Goal: Task Accomplishment & Management: Complete application form

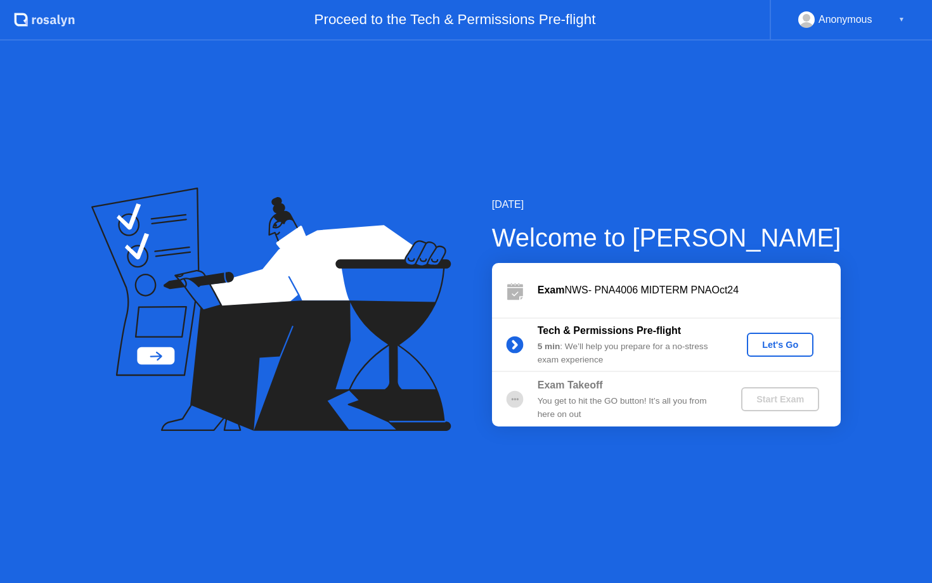
click at [757, 354] on button "Let's Go" at bounding box center [780, 345] width 67 height 24
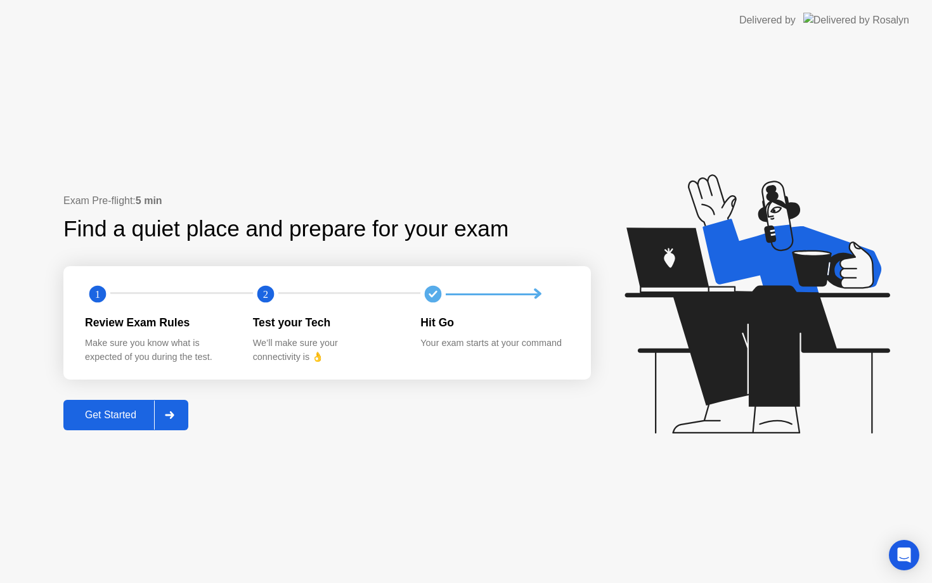
click at [114, 416] on div "Get Started" at bounding box center [110, 414] width 87 height 11
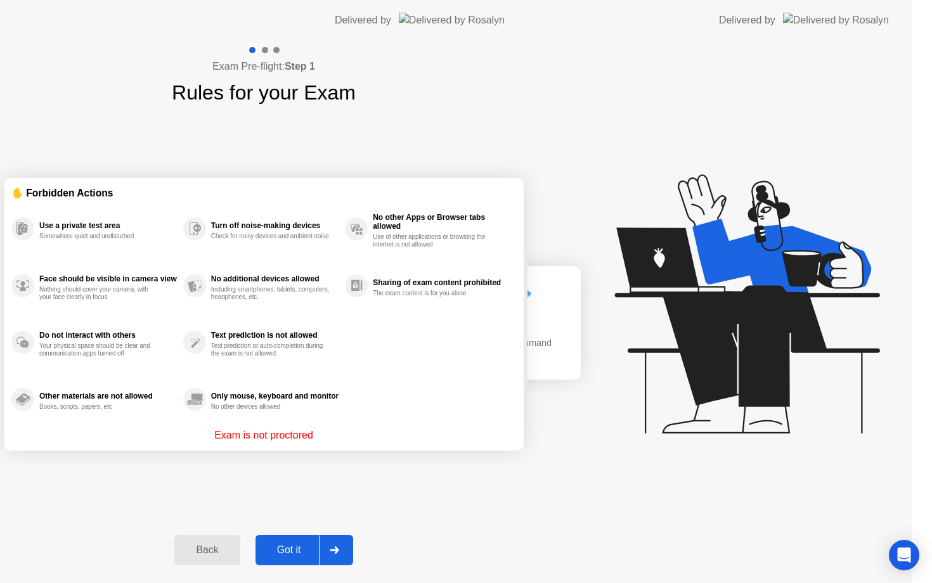
click at [114, 416] on div "Exam Pre-flight: Step 1 Rules for your Exam ✋ Forbidden Actions Use a private t…" at bounding box center [263, 312] width 527 height 542
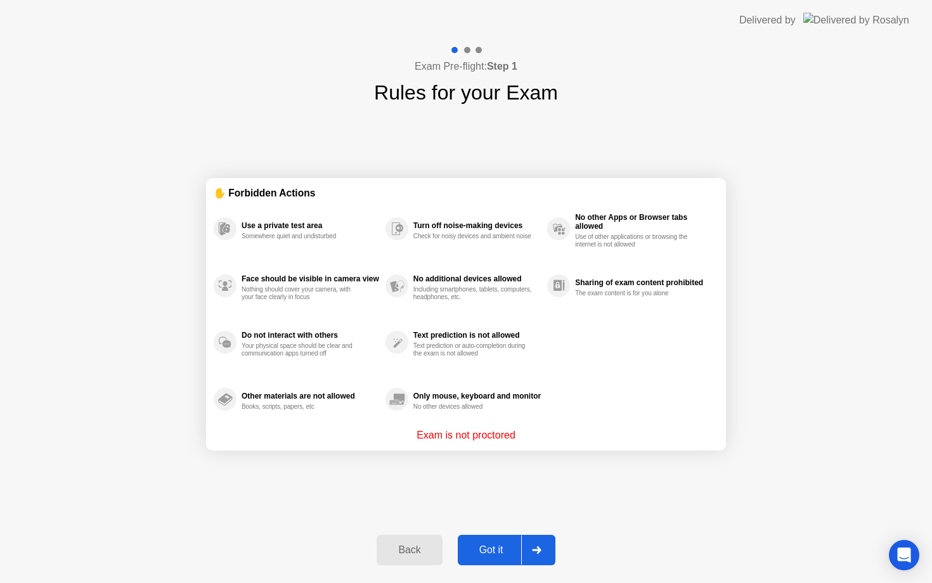
click at [484, 545] on div "Got it" at bounding box center [491, 549] width 60 height 11
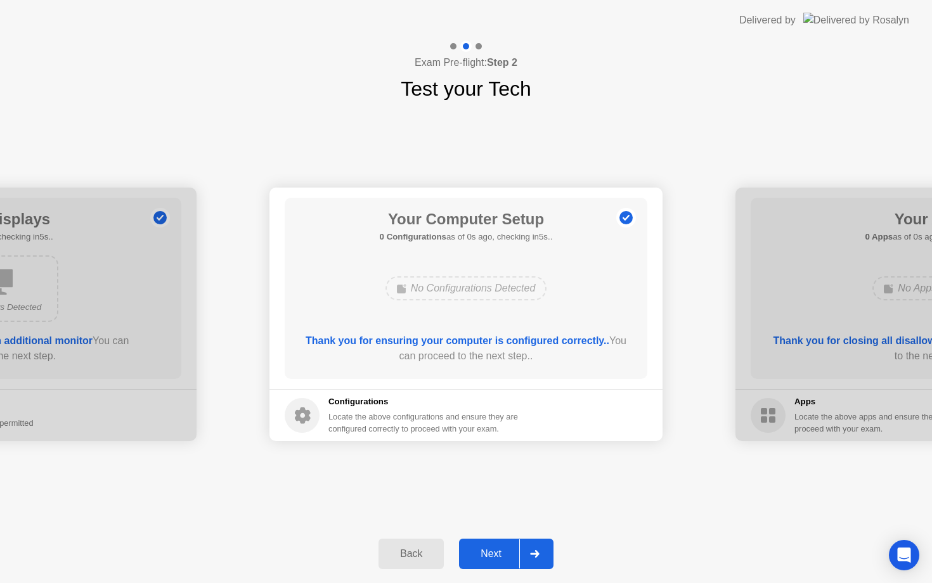
click at [484, 545] on button "Next" at bounding box center [506, 554] width 94 height 30
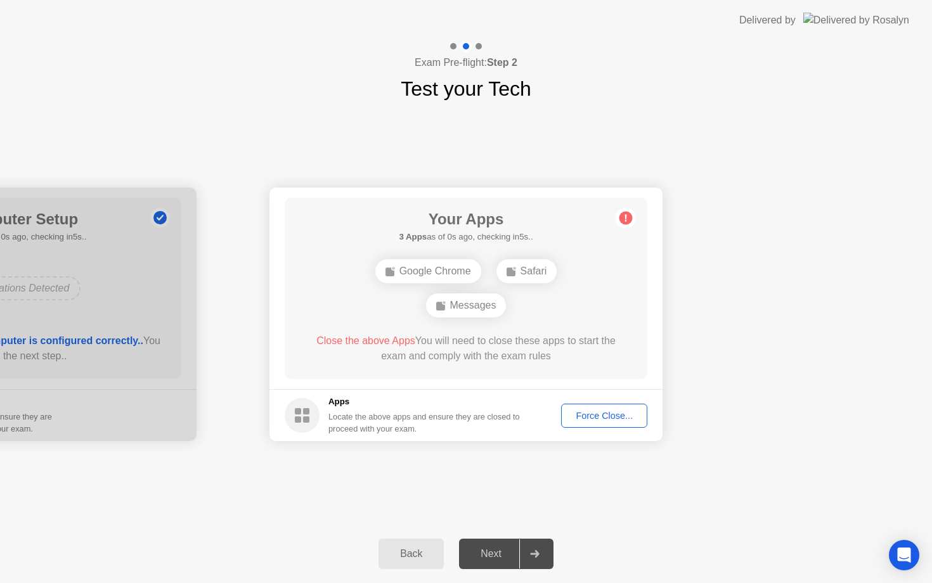
click at [589, 411] on div "Force Close..." at bounding box center [603, 416] width 77 height 10
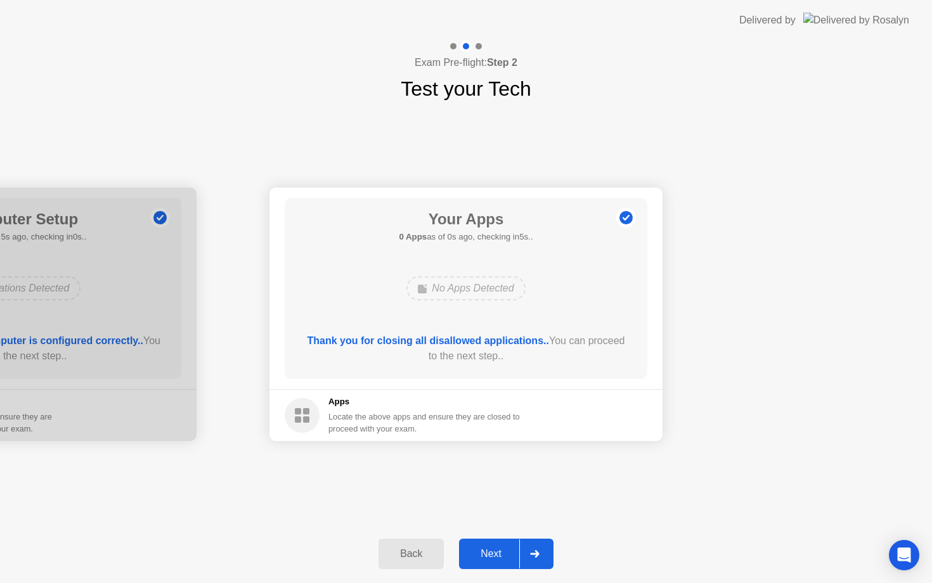
click at [492, 554] on div "Next" at bounding box center [491, 553] width 56 height 11
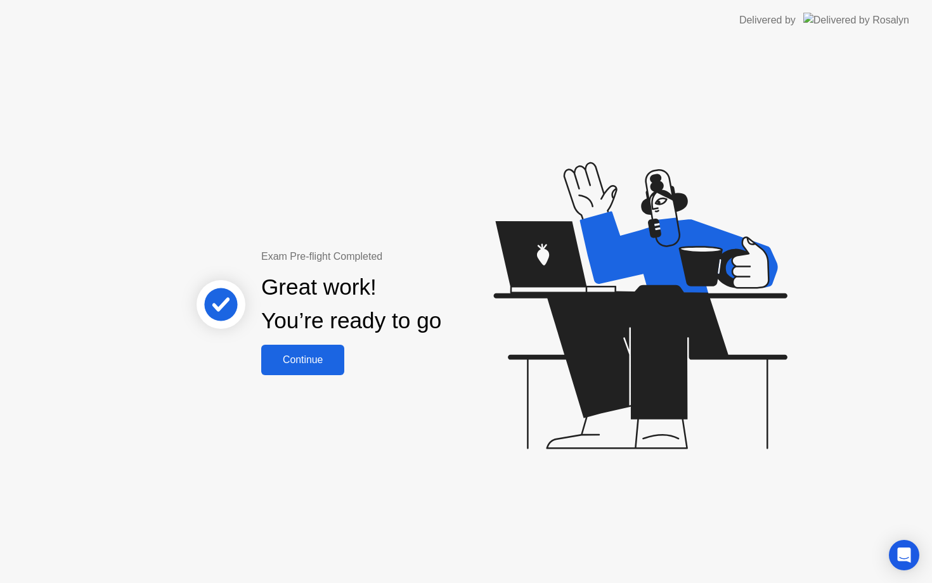
click at [309, 356] on div "Continue" at bounding box center [302, 359] width 75 height 11
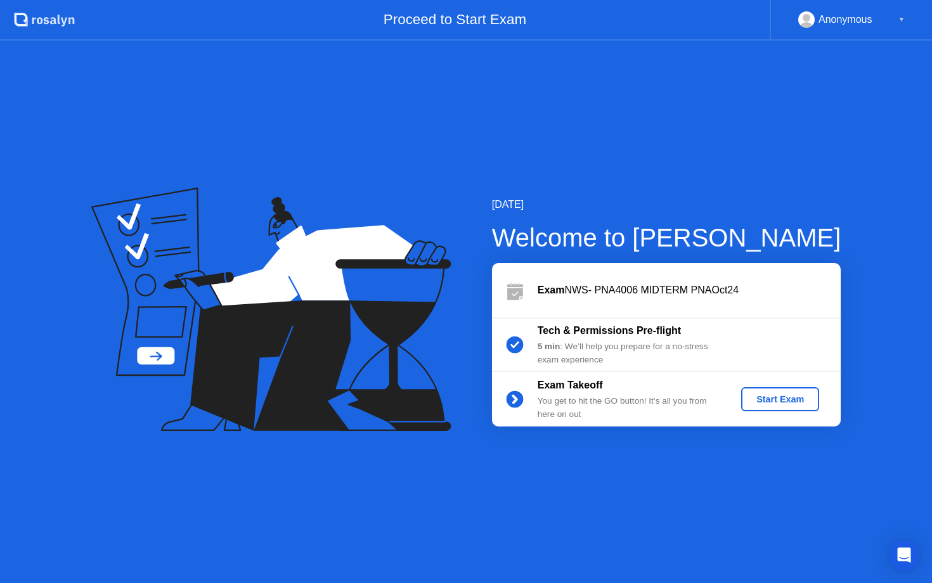
click at [785, 394] on div "Start Exam" at bounding box center [780, 399] width 68 height 10
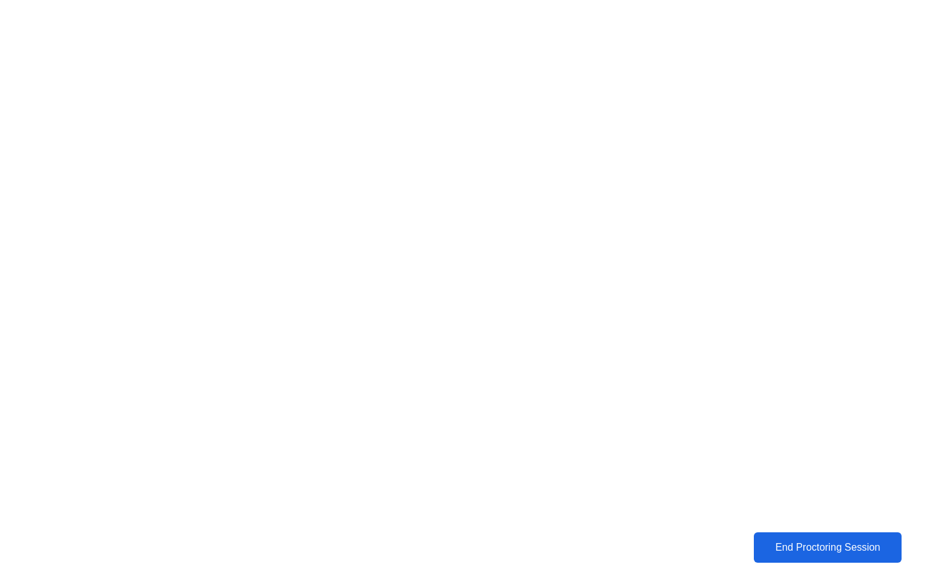
click at [806, 553] on div "End Proctoring Session" at bounding box center [827, 547] width 141 height 11
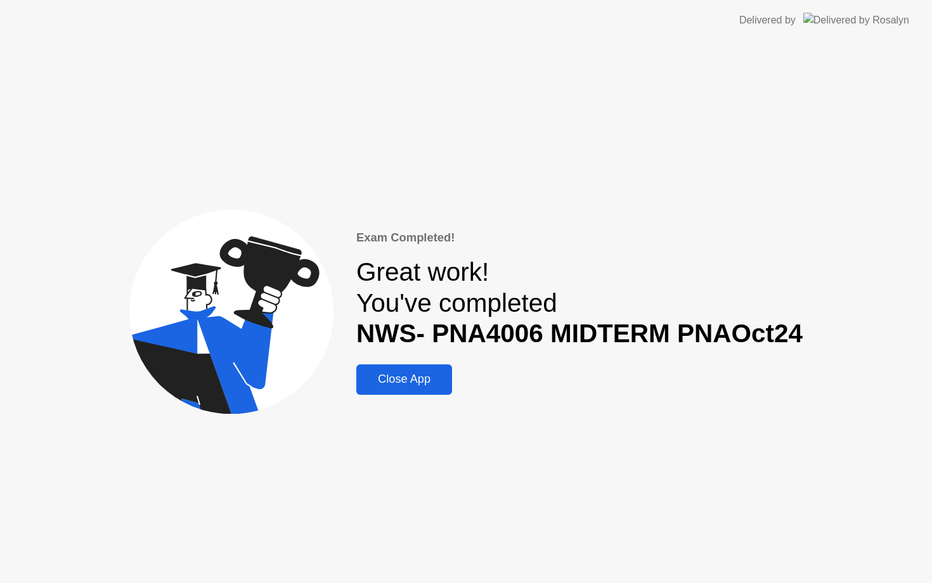
click at [643, 33] on header "Delivered by" at bounding box center [466, 20] width 932 height 41
